Goal: Task Accomplishment & Management: Use online tool/utility

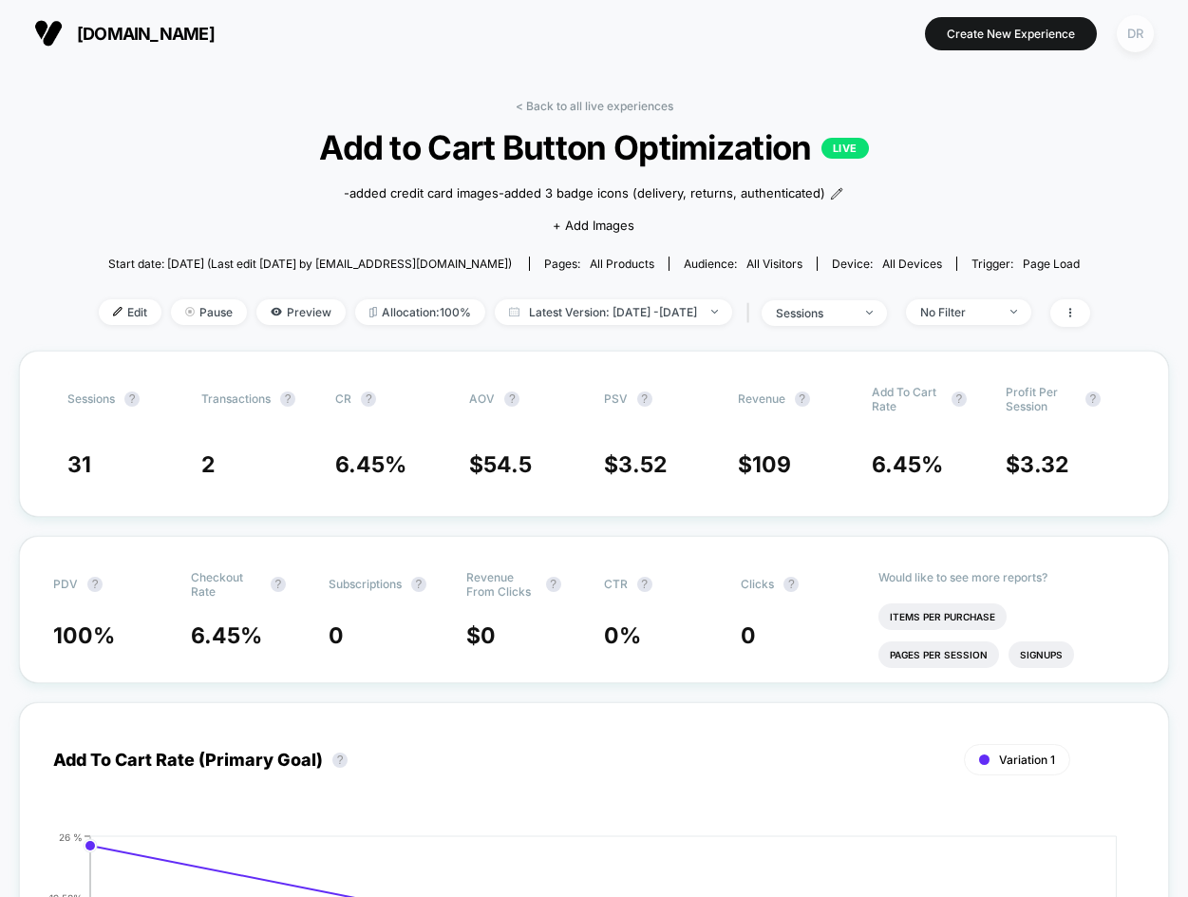
click at [1139, 36] on div "DR" at bounding box center [1135, 33] width 37 height 37
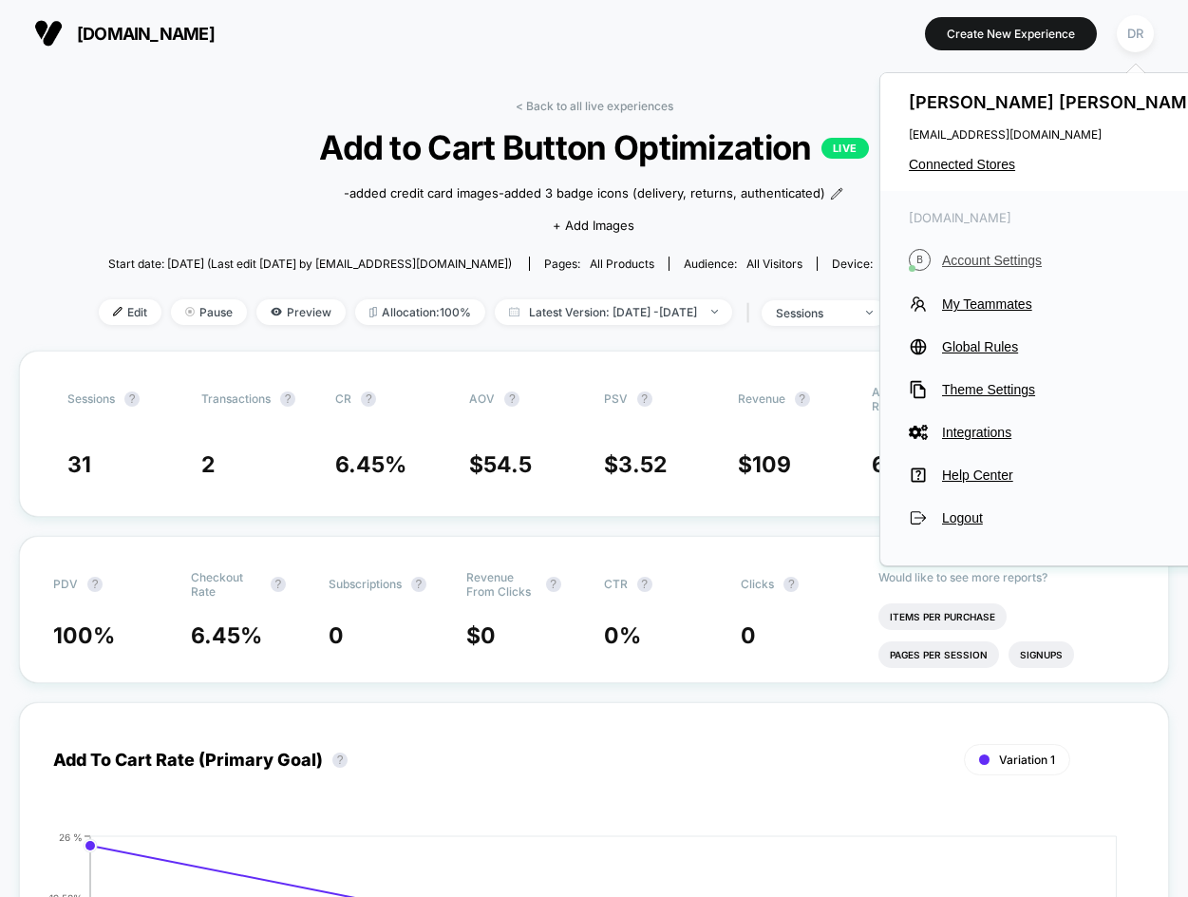
click at [985, 256] on span "Account Settings" at bounding box center [1075, 260] width 267 height 15
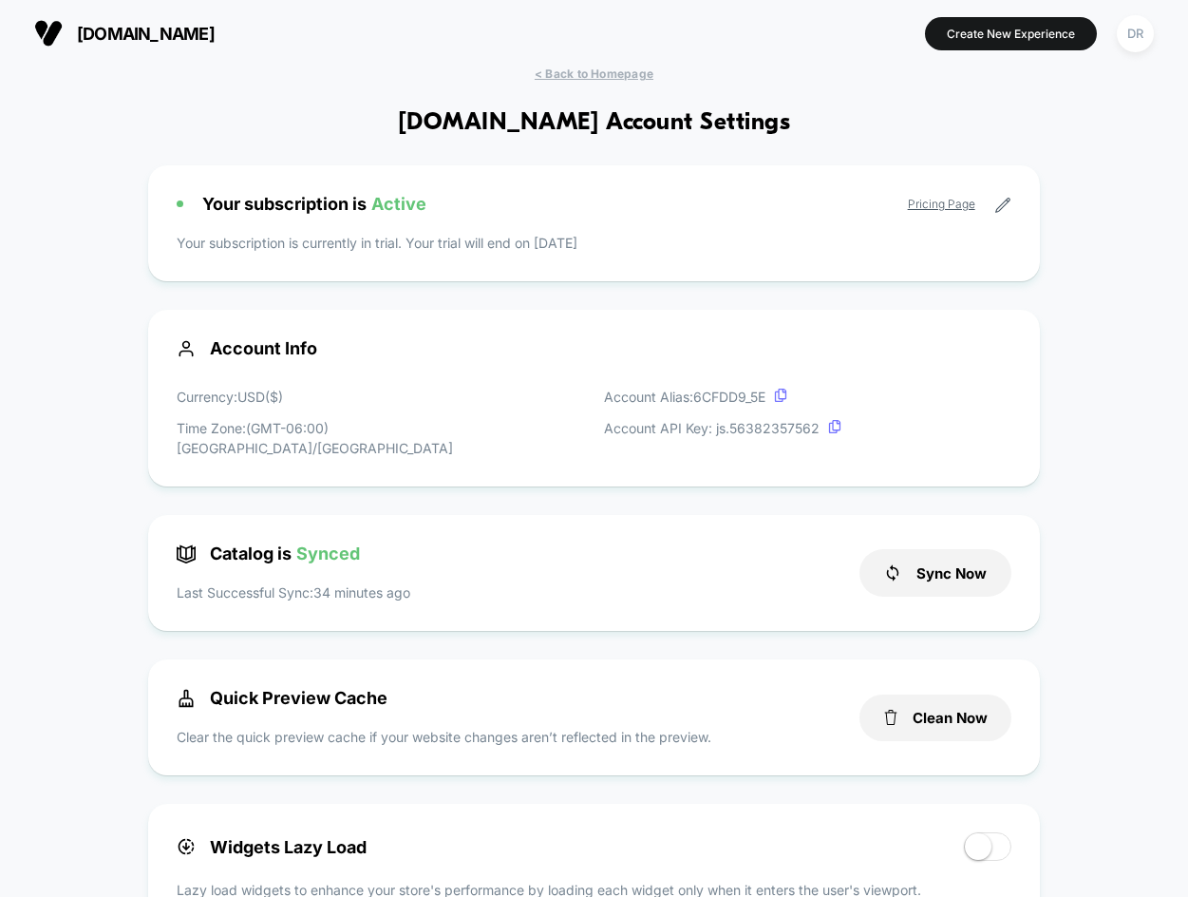
scroll to position [256, 0]
click at [564, 73] on span "< Back to Homepage" at bounding box center [594, 73] width 119 height 14
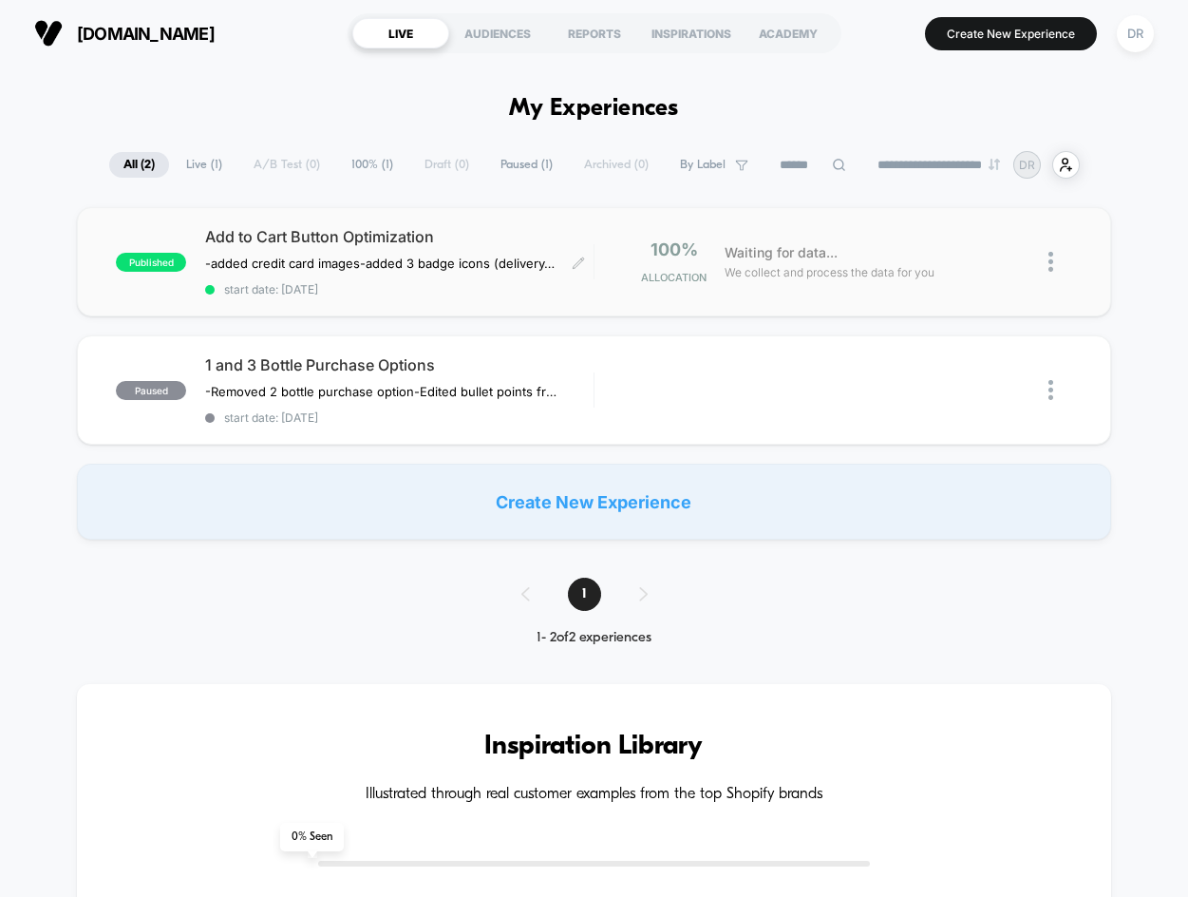
click at [255, 235] on span "Add to Cart Button Optimization" at bounding box center [399, 236] width 388 height 19
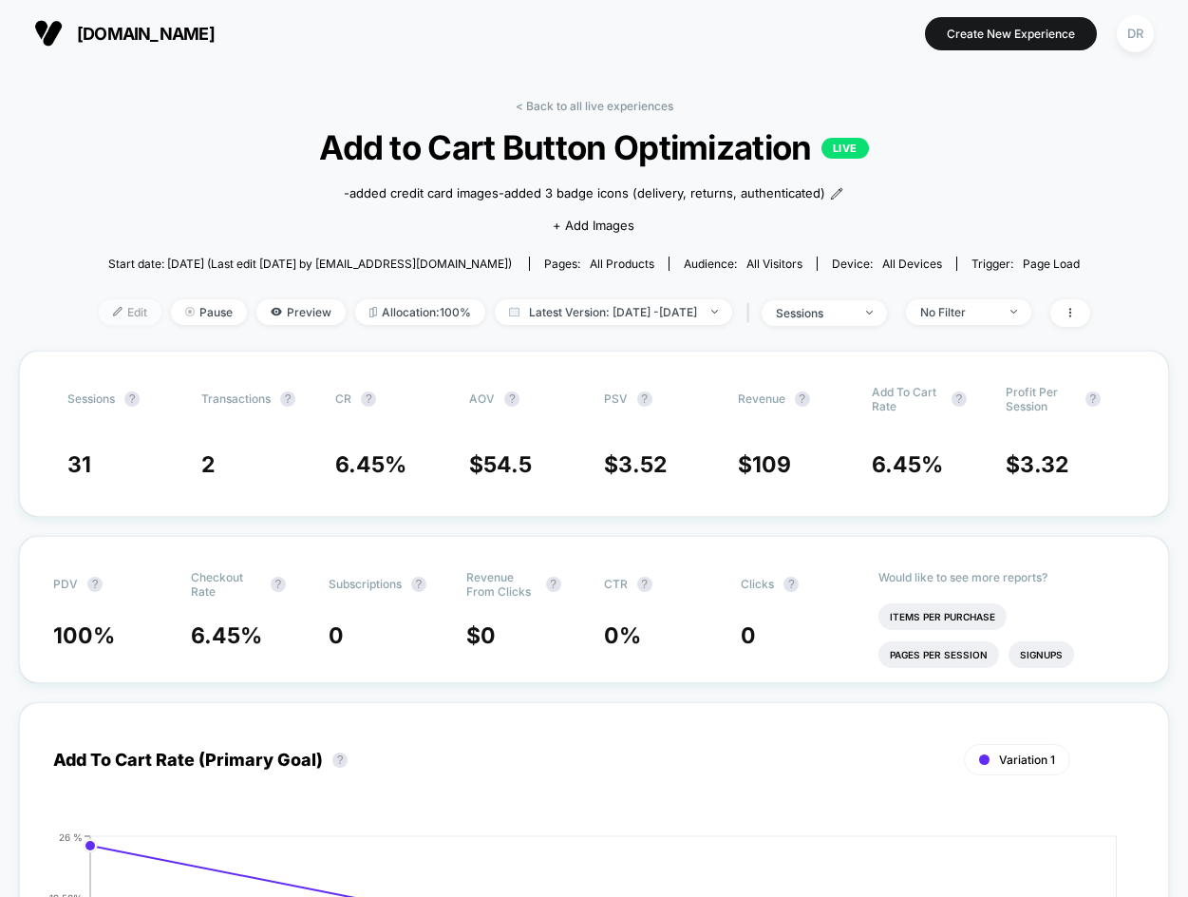
click at [115, 316] on span "Edit" at bounding box center [130, 312] width 63 height 26
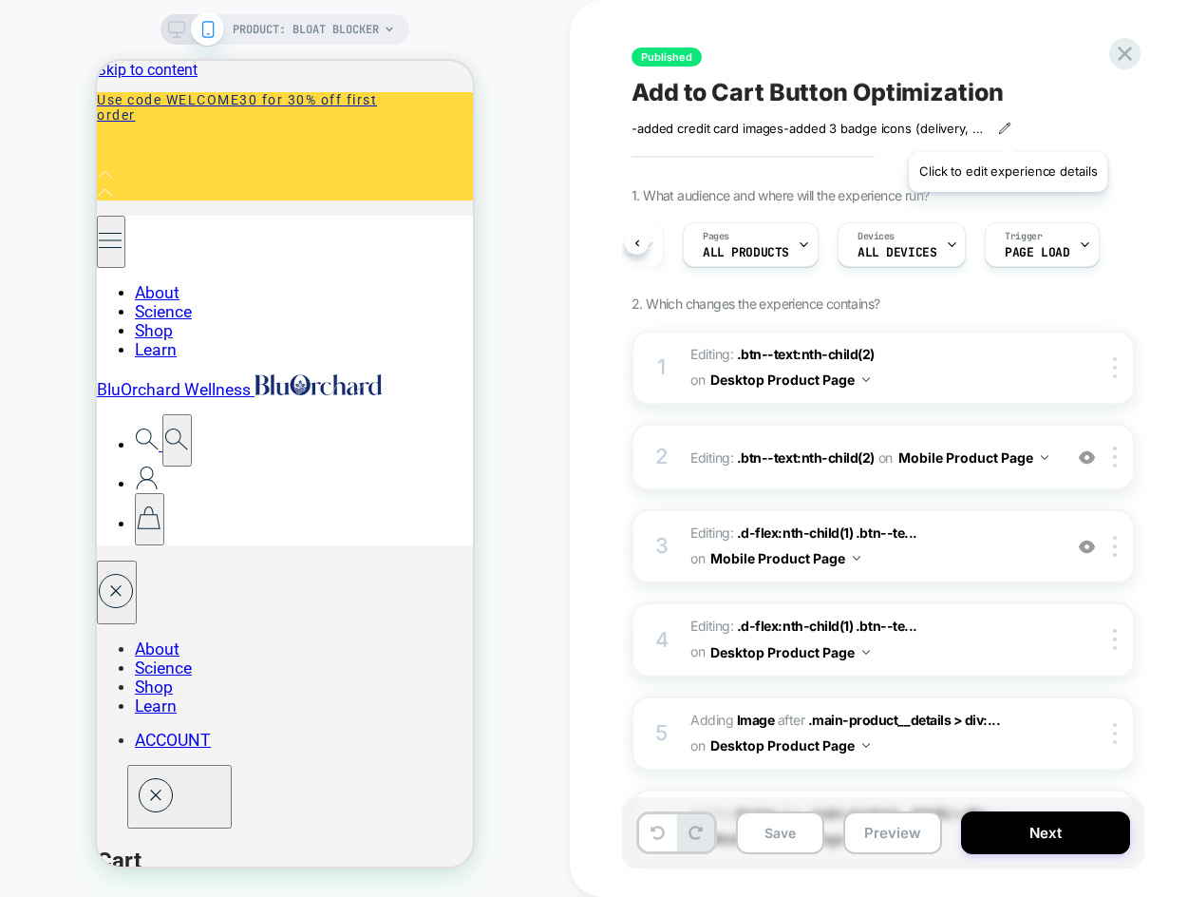
click at [1008, 128] on icon at bounding box center [1004, 128] width 13 height 13
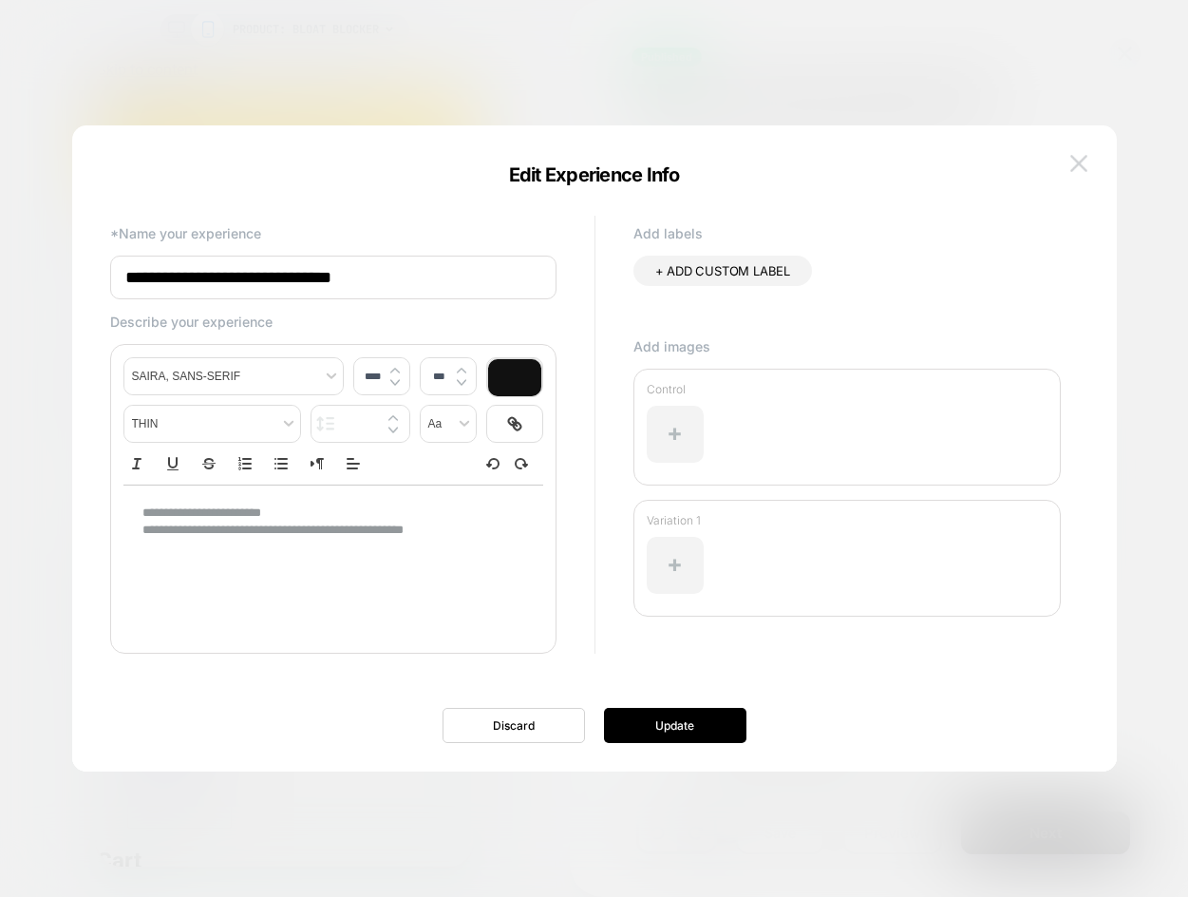
click at [1082, 166] on img at bounding box center [1078, 163] width 17 height 16
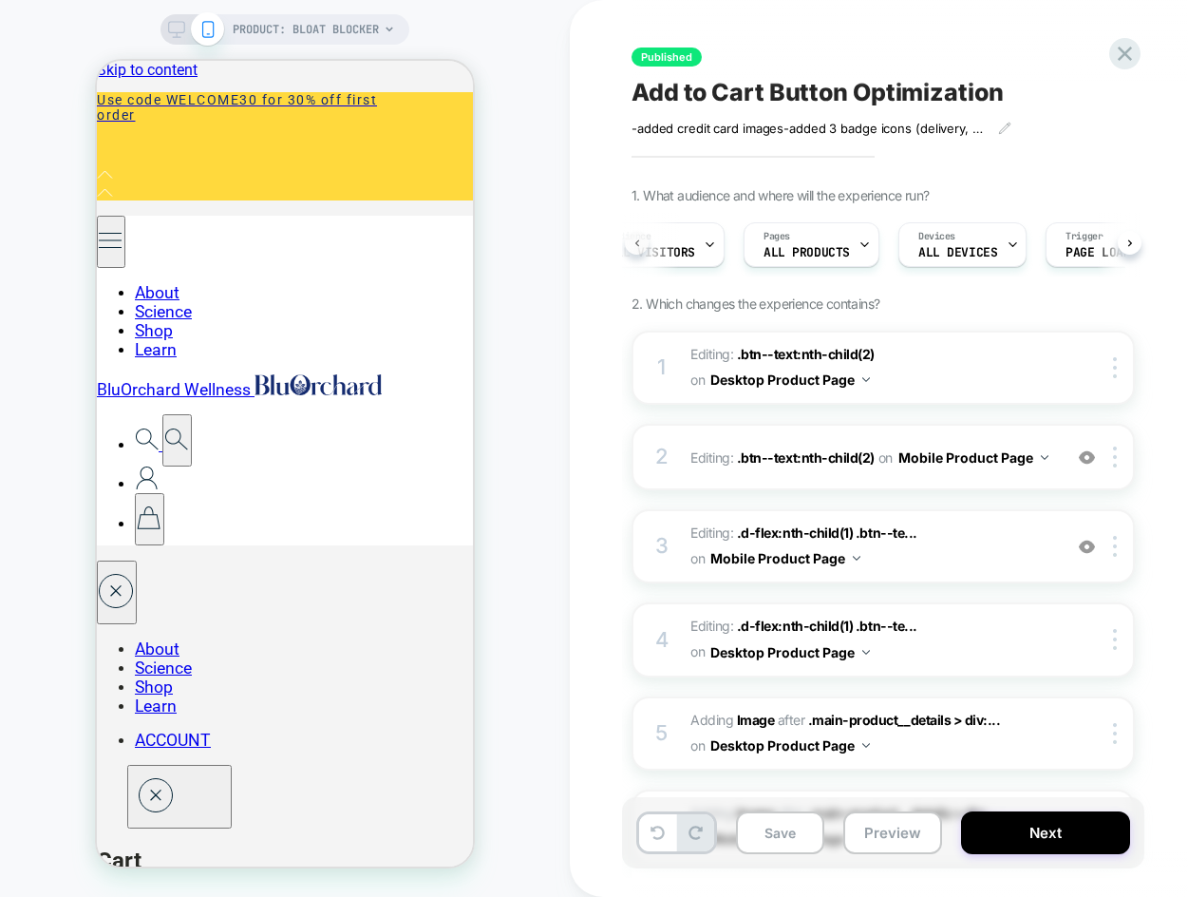
click at [641, 243] on button at bounding box center [637, 243] width 24 height 24
click at [701, 250] on span "All Visitors" at bounding box center [692, 252] width 86 height 13
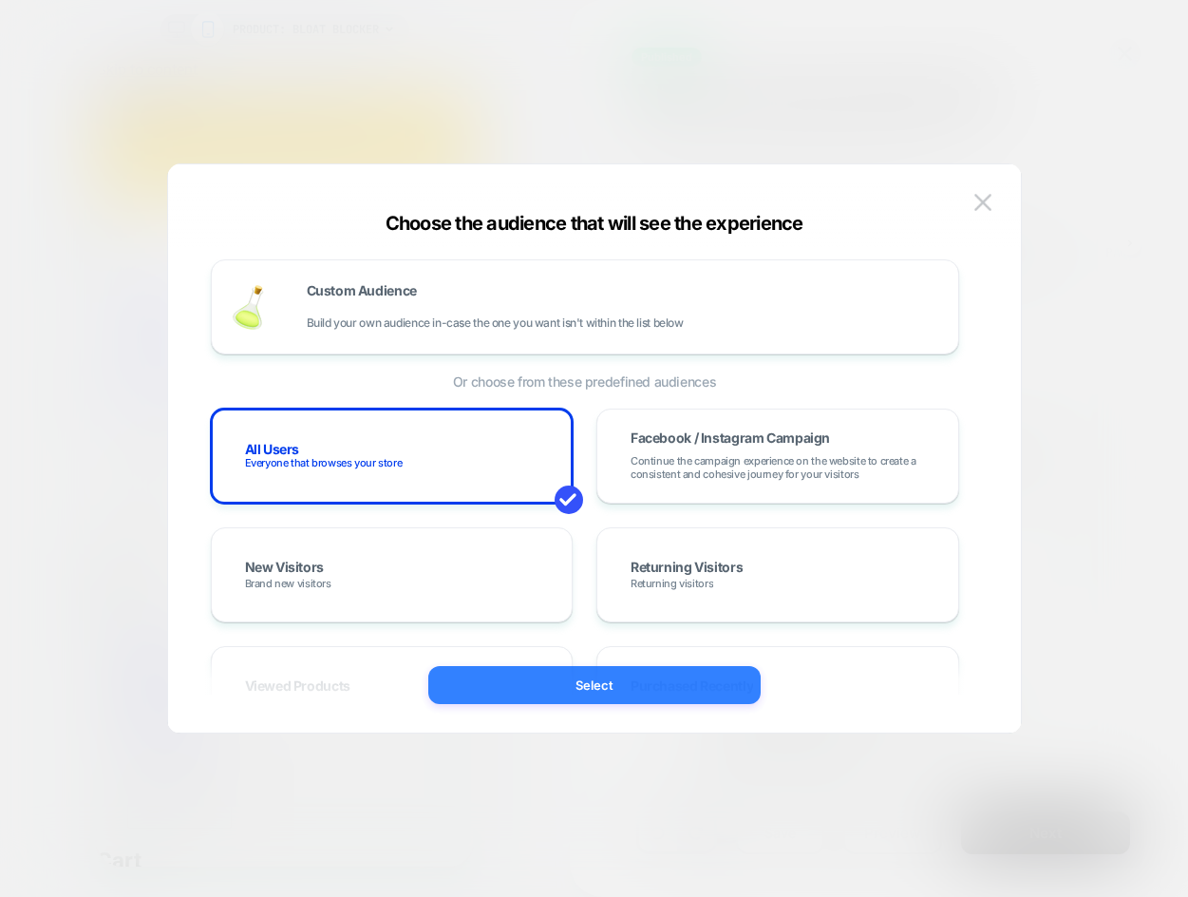
click at [675, 689] on button "Select" at bounding box center [594, 685] width 332 height 38
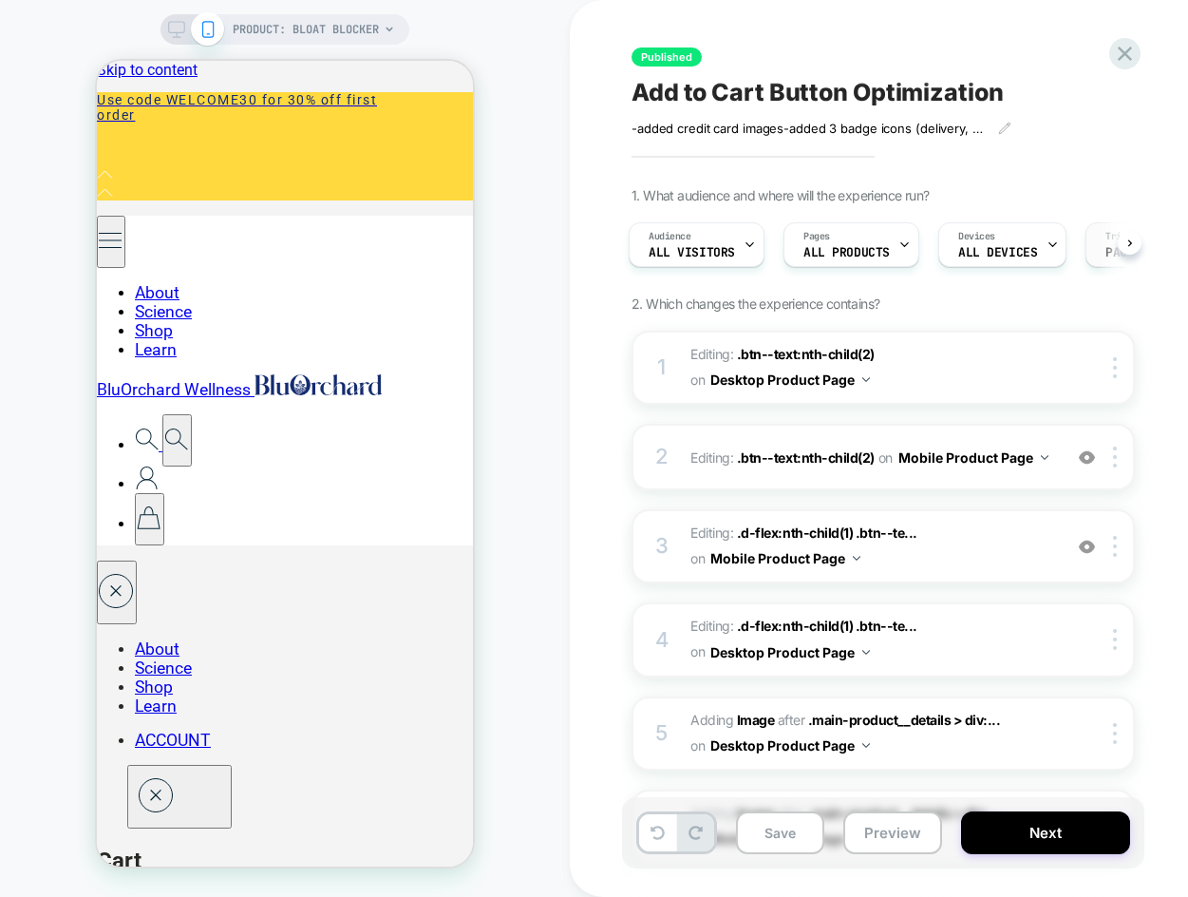
scroll to position [0, 33]
click at [987, 252] on span "ALL DEVICES" at bounding box center [967, 252] width 79 height 13
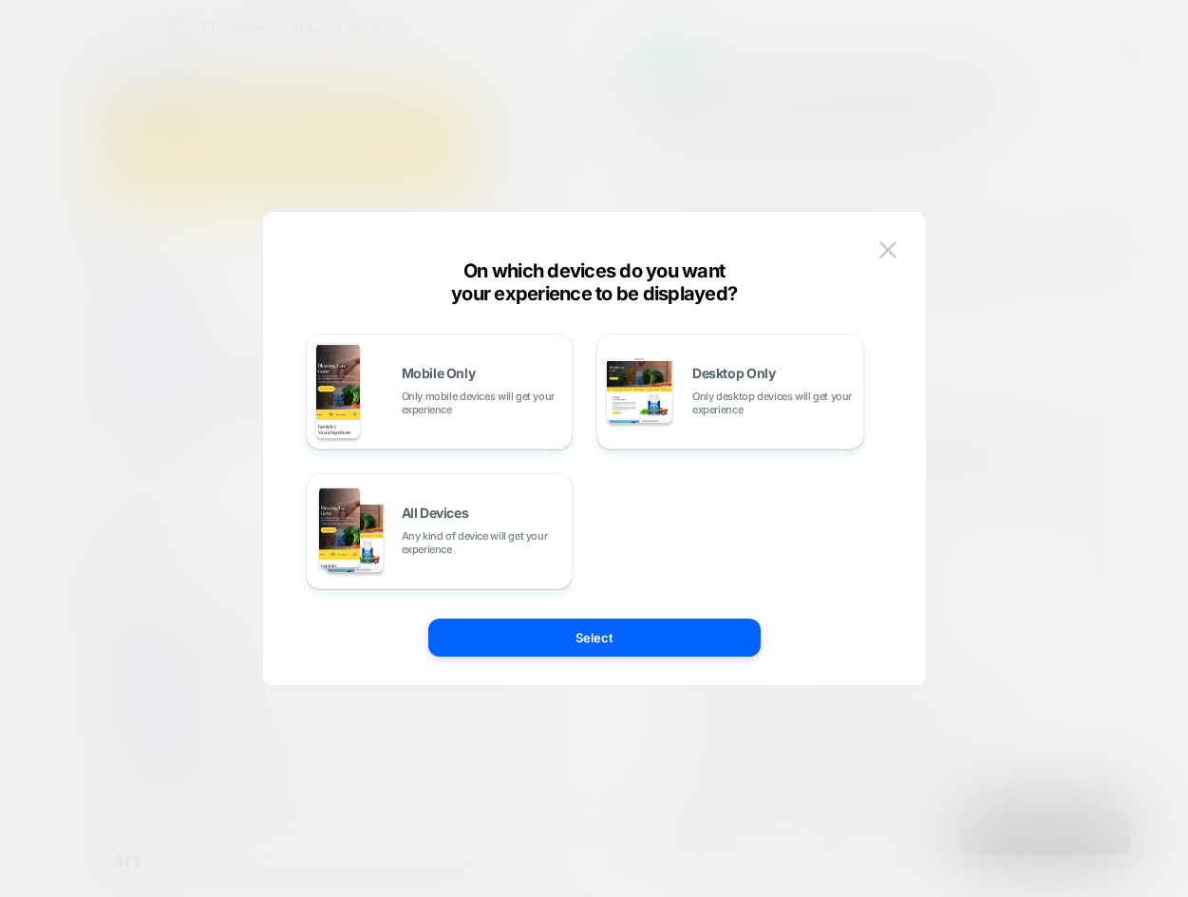
click at [976, 142] on div at bounding box center [594, 448] width 1188 height 897
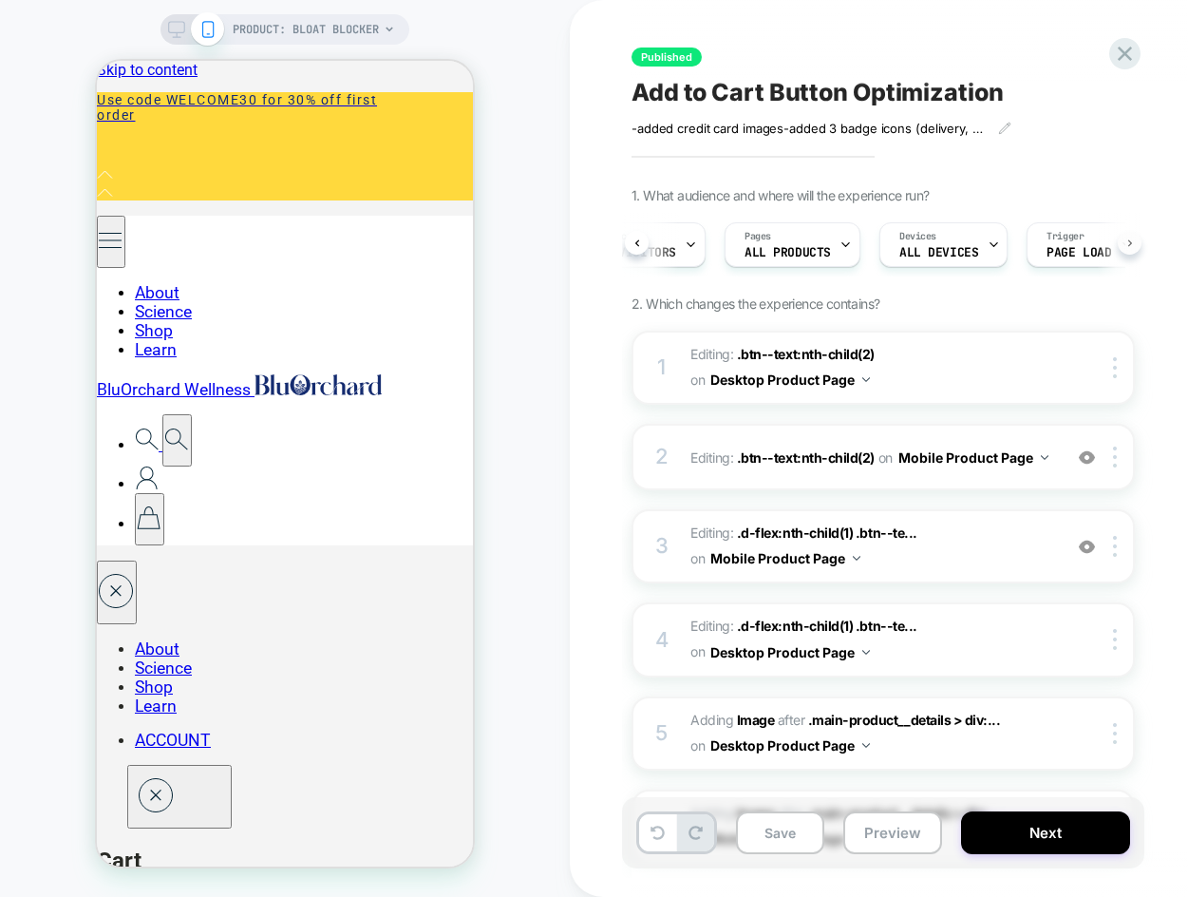
scroll to position [0, 102]
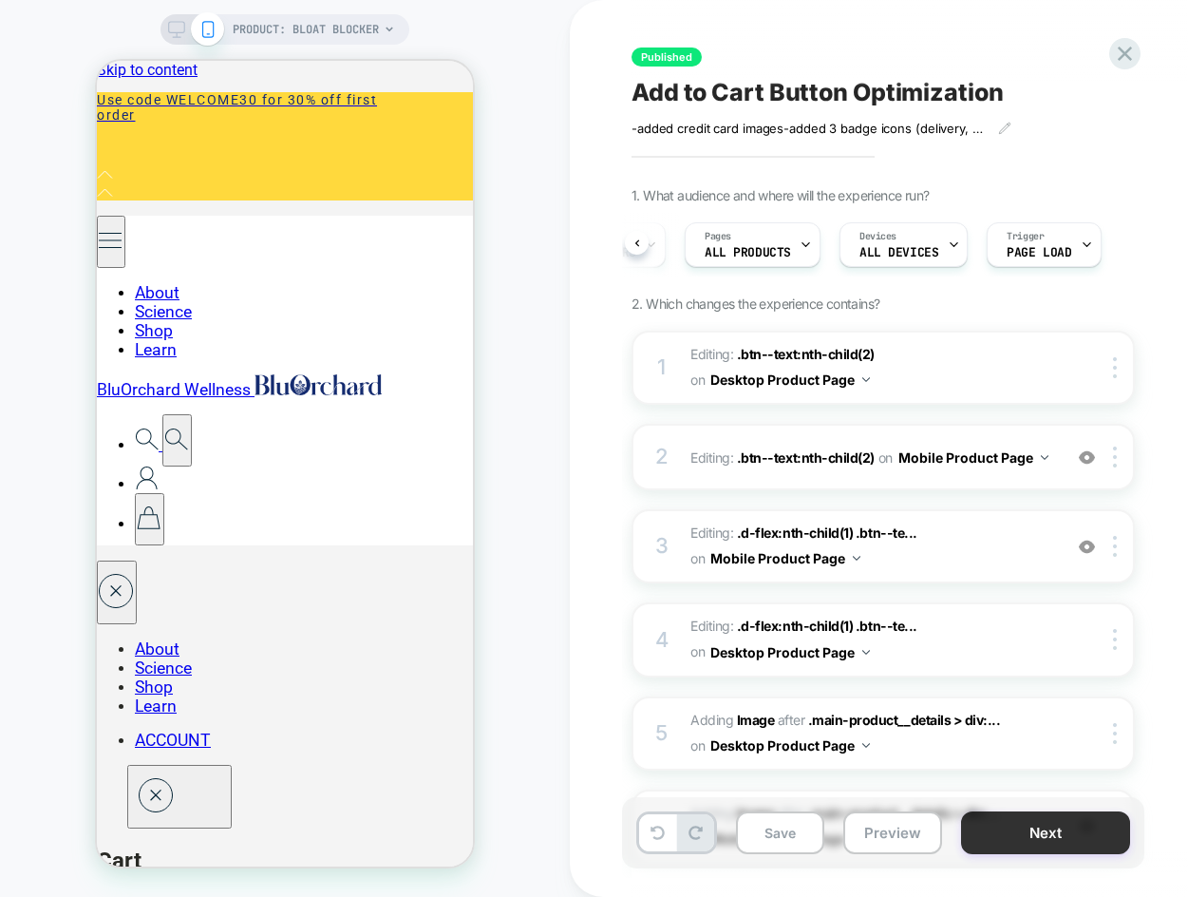
click at [1078, 845] on button "Next" at bounding box center [1045, 832] width 169 height 43
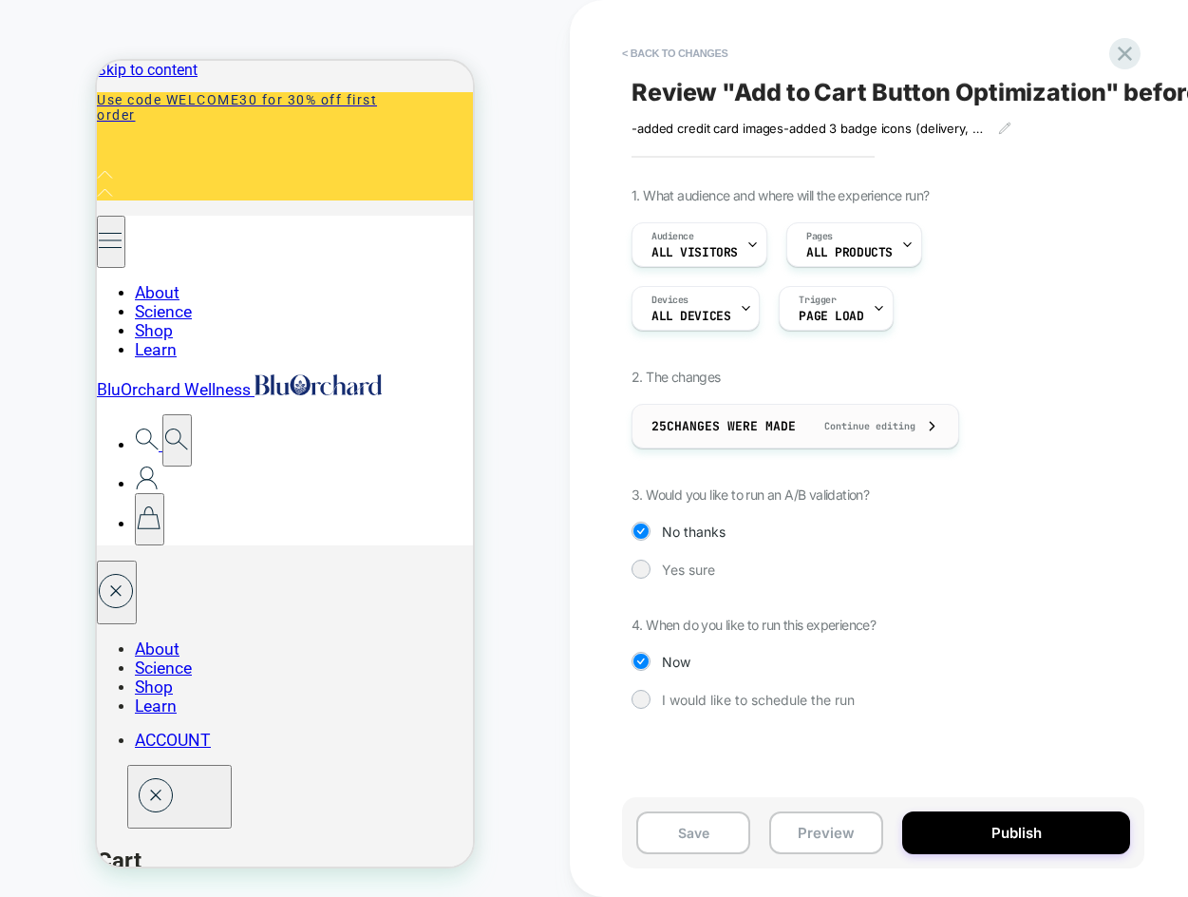
click at [936, 421] on icon at bounding box center [932, 426] width 14 height 14
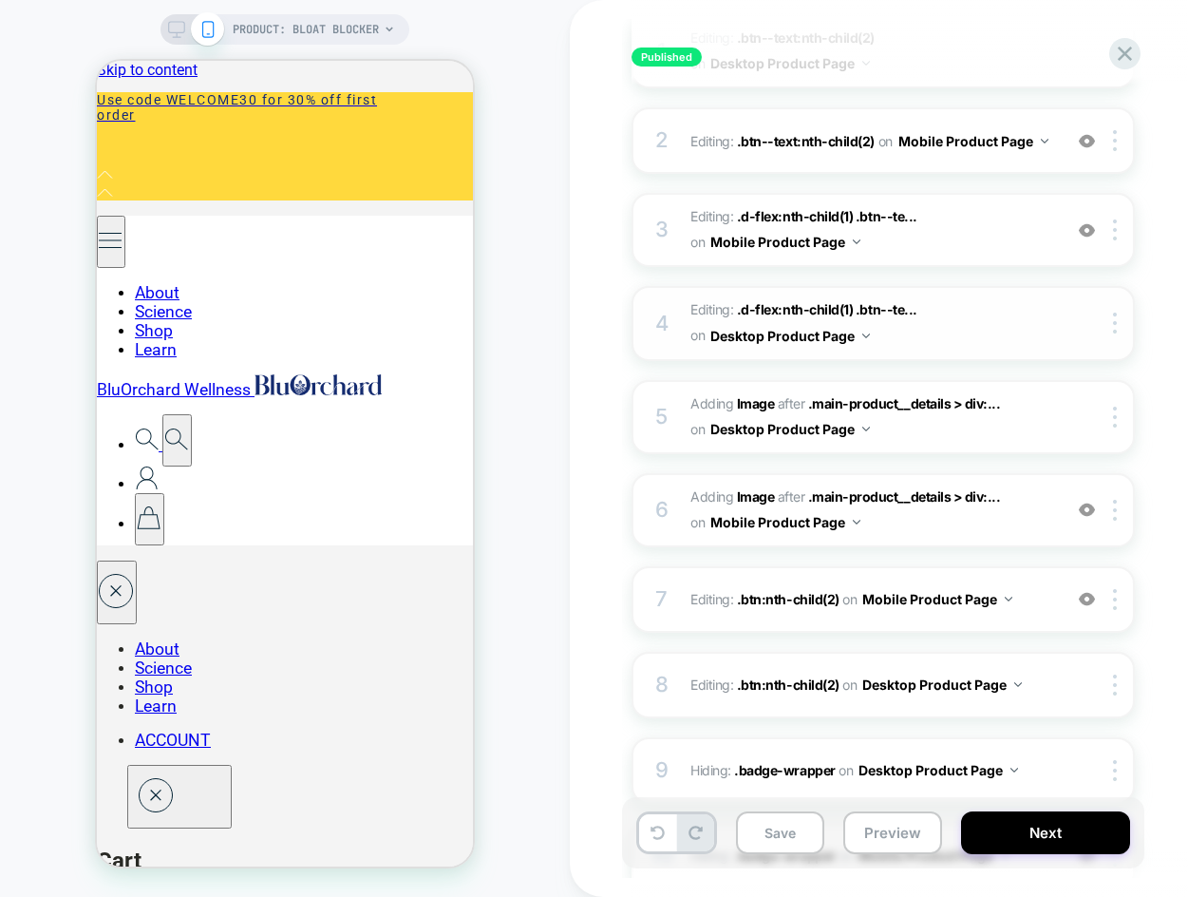
scroll to position [0, 0]
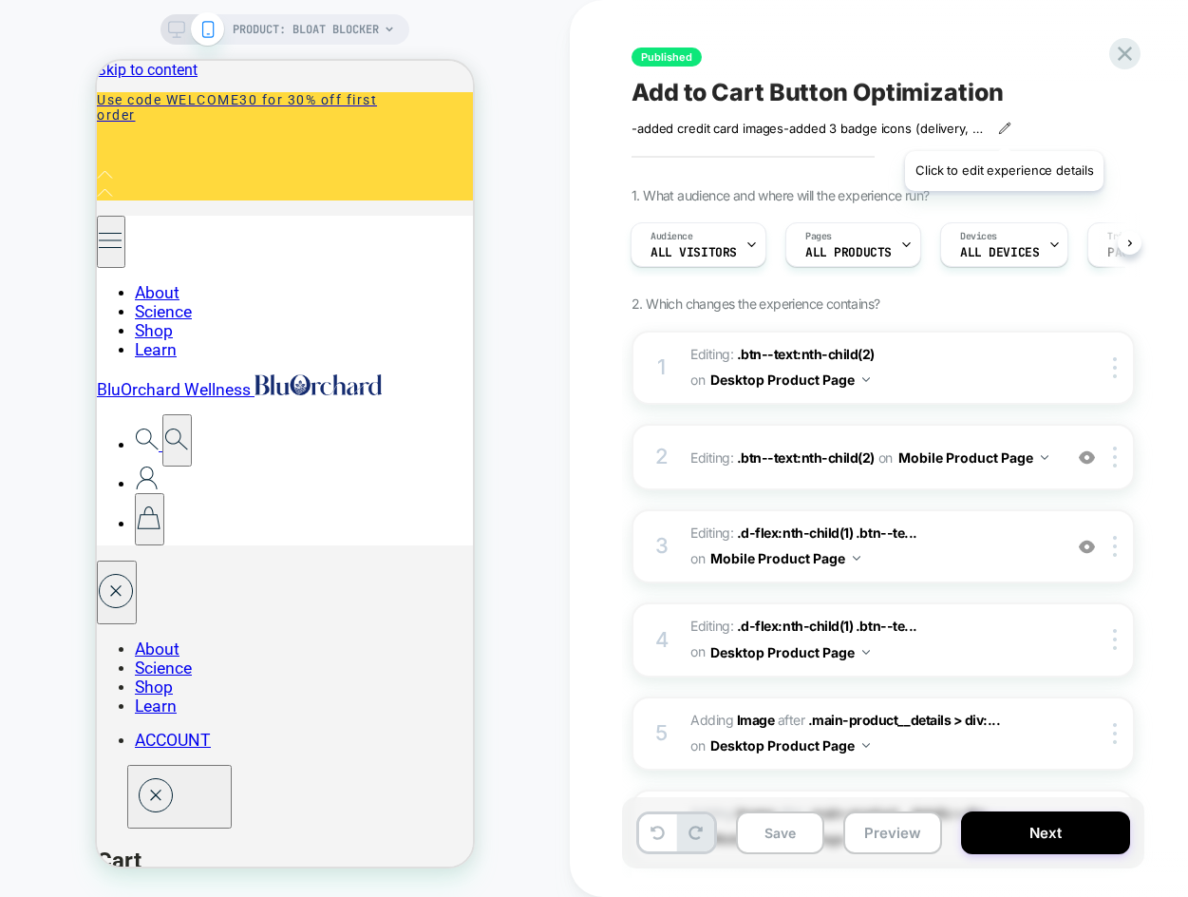
click at [1004, 127] on icon at bounding box center [1004, 128] width 13 height 13
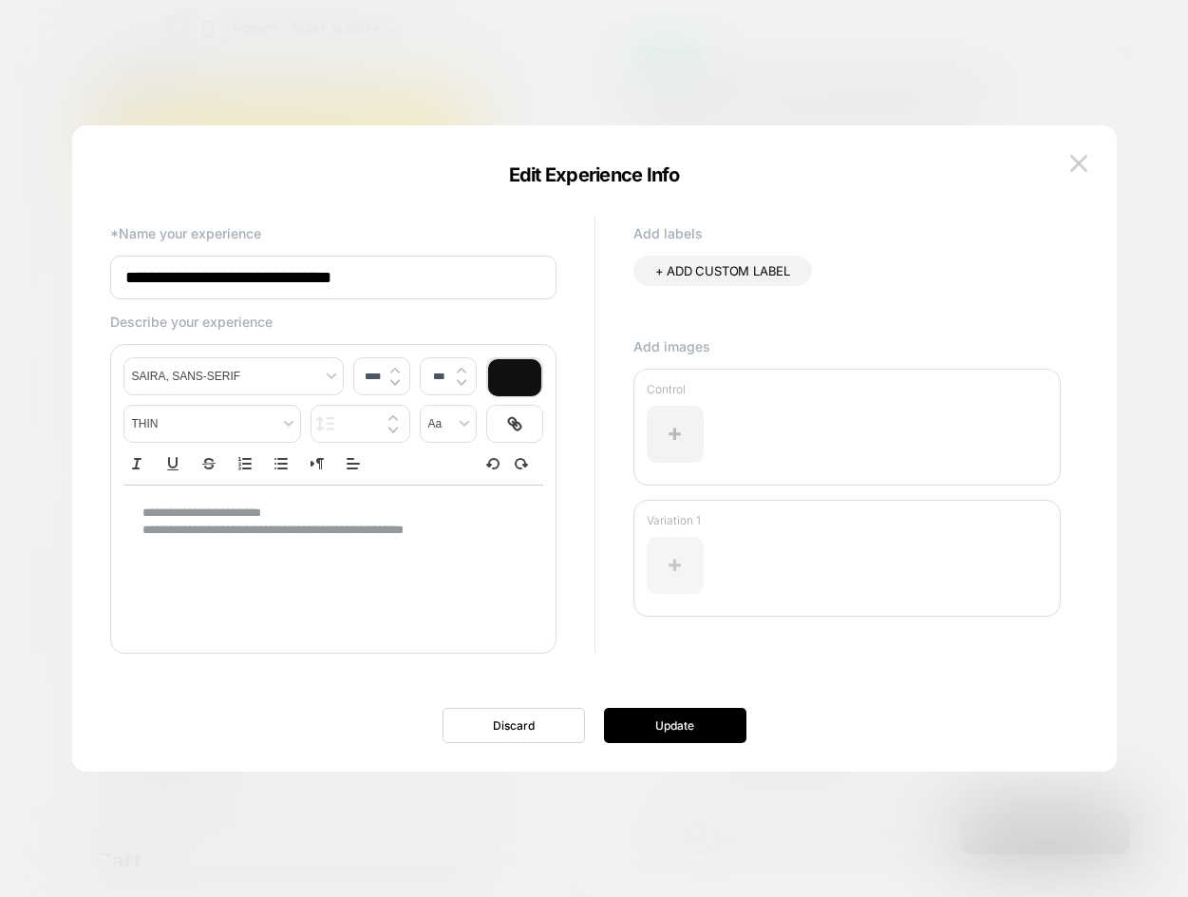
click at [687, 557] on div at bounding box center [675, 565] width 57 height 57
click at [1078, 162] on img at bounding box center [1078, 163] width 17 height 16
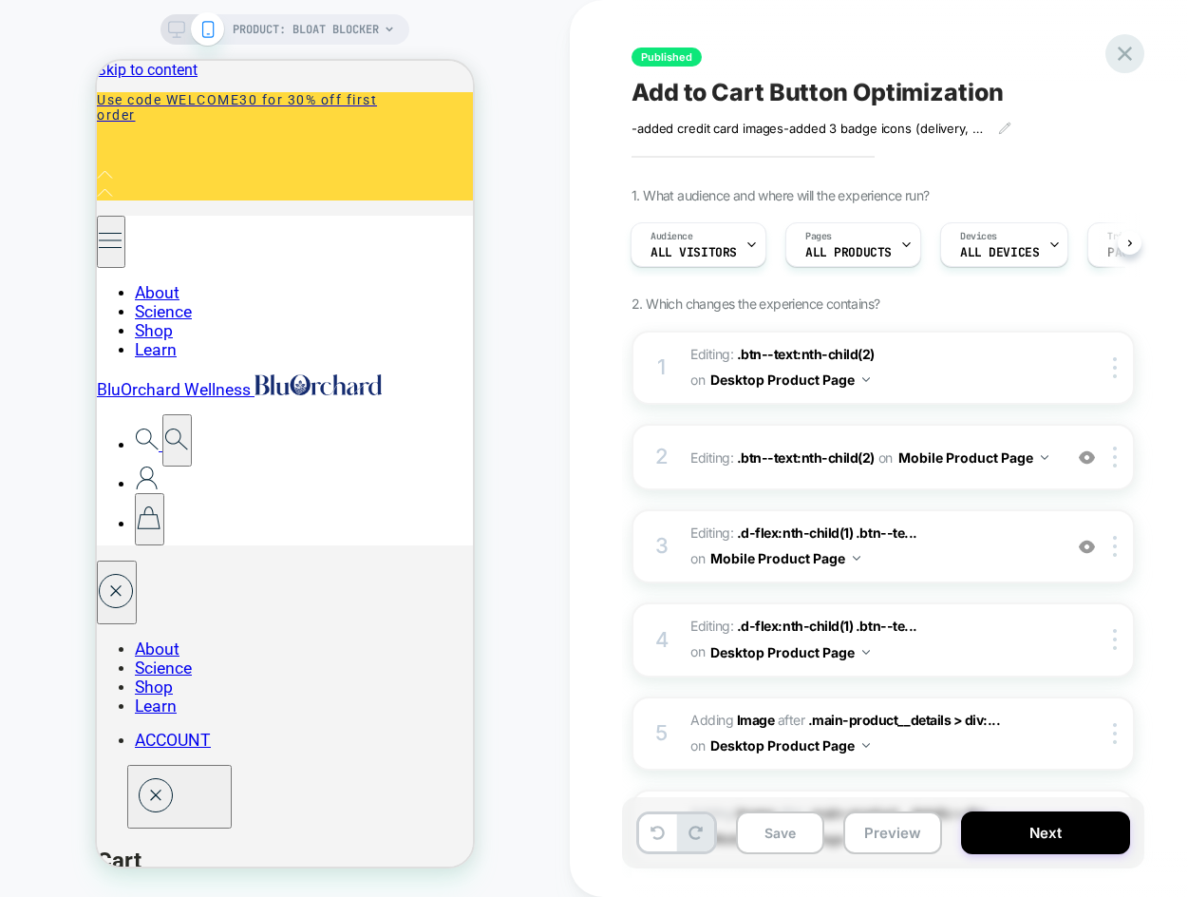
click at [1126, 48] on icon at bounding box center [1125, 54] width 26 height 26
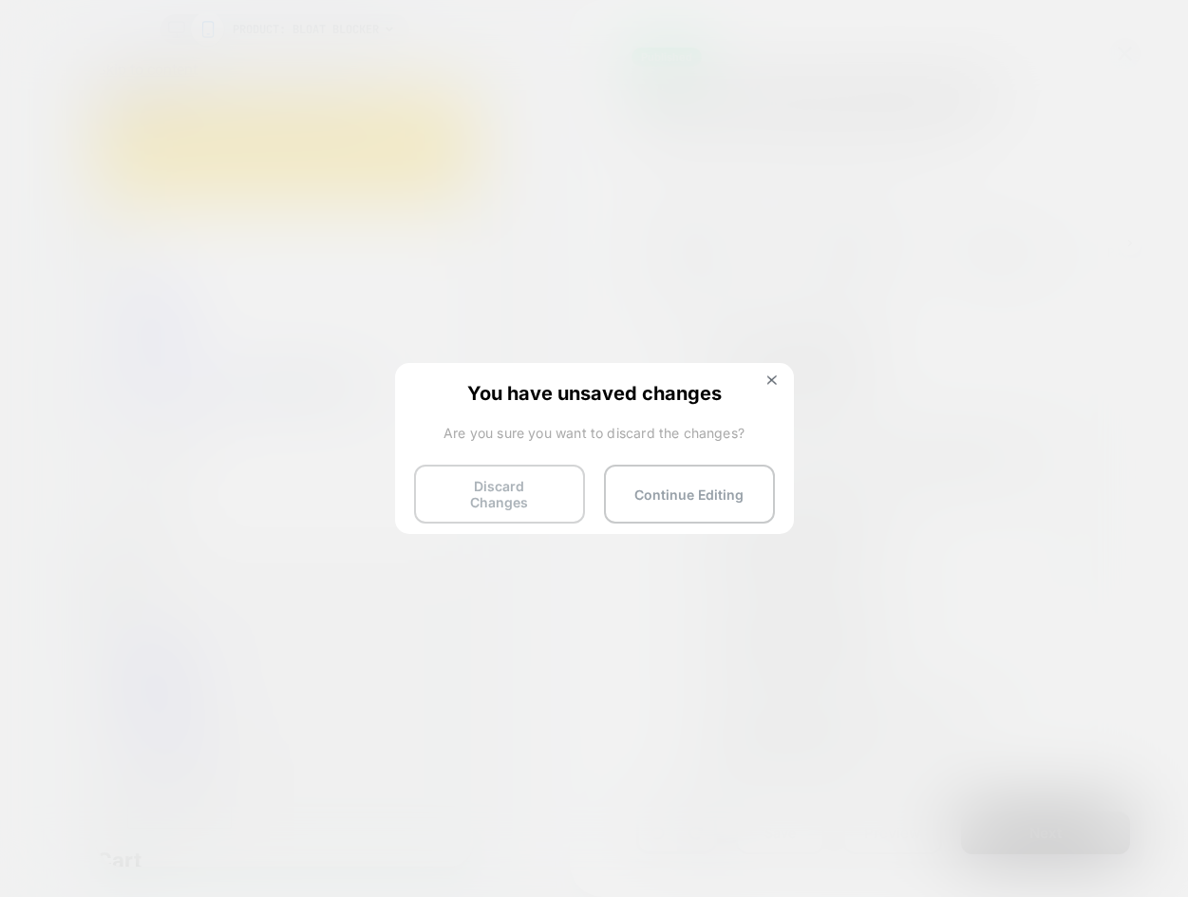
click at [526, 498] on button "Discard Changes" at bounding box center [499, 493] width 171 height 59
